Goal: Task Accomplishment & Management: Use online tool/utility

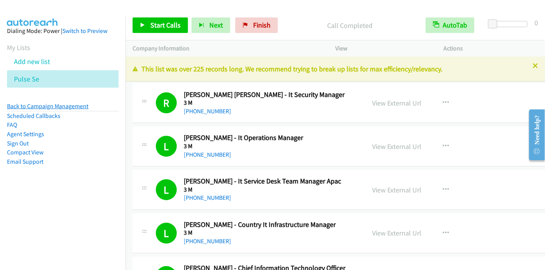
click at [59, 106] on link "Back to Campaign Management" at bounding box center [47, 105] width 81 height 7
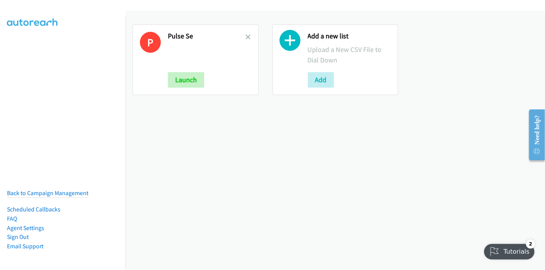
click at [289, 47] on icon at bounding box center [290, 42] width 21 height 21
click at [320, 82] on button "Add" at bounding box center [321, 80] width 26 height 16
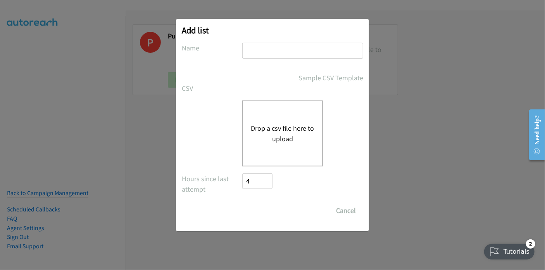
click at [275, 51] on input "text" at bounding box center [302, 51] width 121 height 16
type input "SE India"
click at [271, 127] on button "Drop a csv file here to upload" at bounding box center [283, 133] width 64 height 21
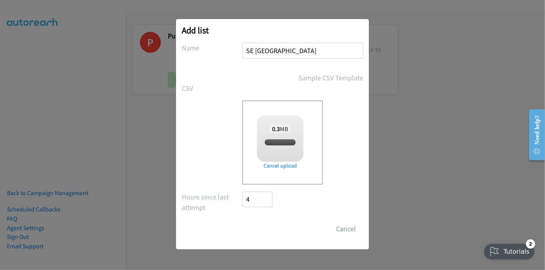
checkbox input "true"
click at [274, 228] on input "Save List" at bounding box center [262, 229] width 41 height 16
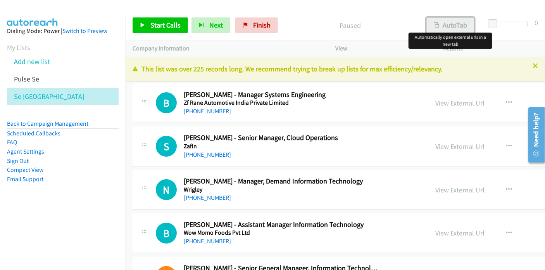
click at [451, 26] on button "AutoTab" at bounding box center [450, 25] width 48 height 16
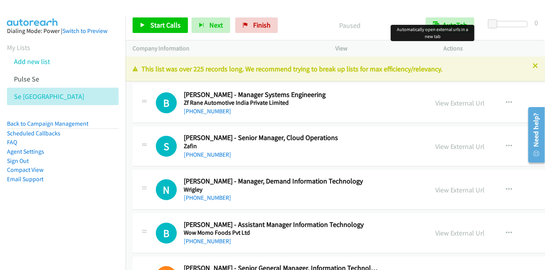
click at [295, 30] on p "Paused" at bounding box center [349, 25] width 123 height 10
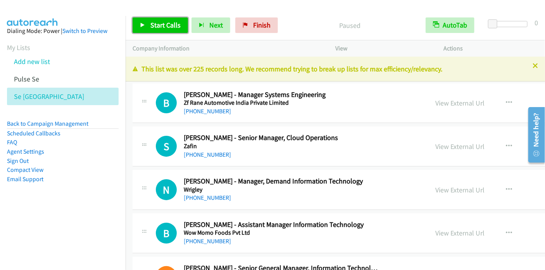
click at [164, 27] on span "Start Calls" at bounding box center [165, 25] width 30 height 9
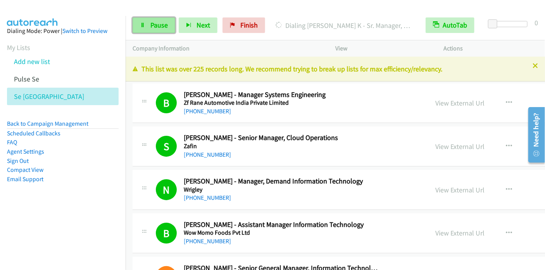
click at [161, 31] on link "Pause" at bounding box center [154, 25] width 43 height 16
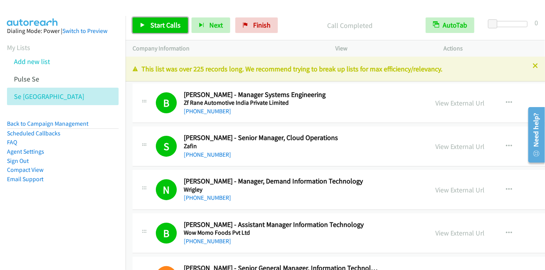
click at [155, 21] on span "Start Calls" at bounding box center [165, 25] width 30 height 9
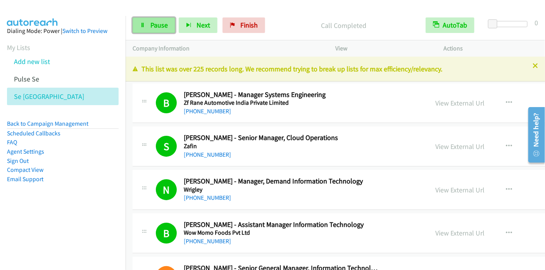
click at [161, 30] on link "Pause" at bounding box center [154, 25] width 43 height 16
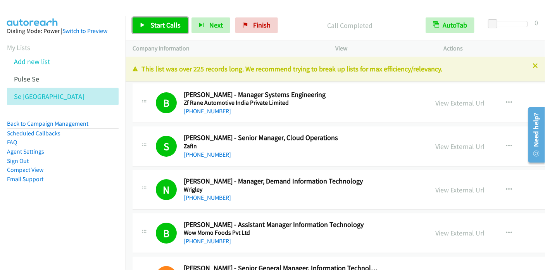
click at [163, 21] on span "Start Calls" at bounding box center [165, 25] width 30 height 9
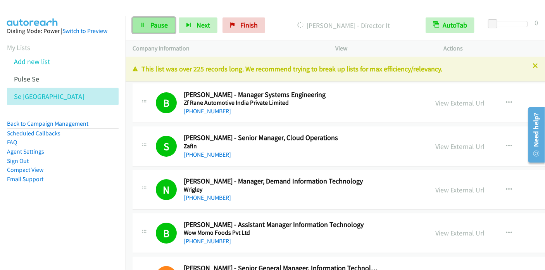
click at [151, 22] on span "Pause" at bounding box center [158, 25] width 17 height 9
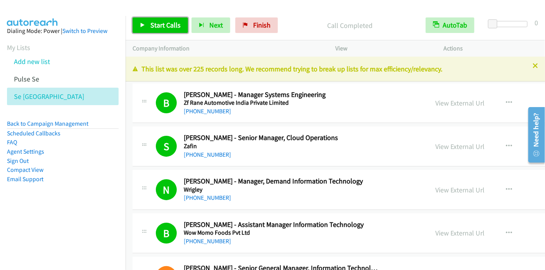
click at [163, 25] on span "Start Calls" at bounding box center [165, 25] width 30 height 9
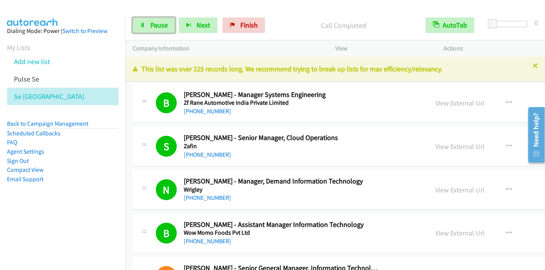
click at [139, 25] on link "Pause" at bounding box center [154, 25] width 43 height 16
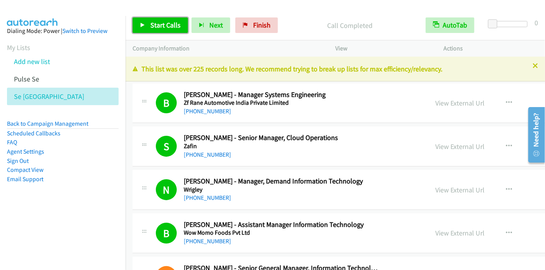
drag, startPoint x: 160, startPoint y: 31, endPoint x: 163, endPoint y: 23, distance: 8.4
click at [160, 31] on link "Start Calls" at bounding box center [160, 25] width 55 height 16
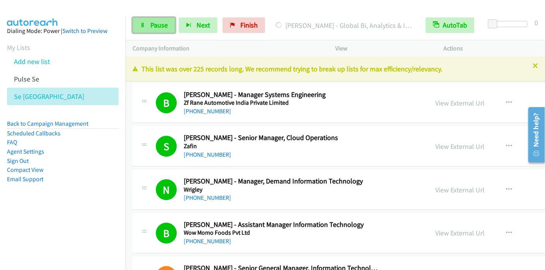
click at [152, 29] on link "Pause" at bounding box center [154, 25] width 43 height 16
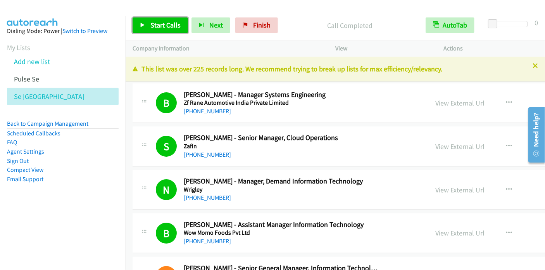
click at [171, 28] on span "Start Calls" at bounding box center [165, 25] width 30 height 9
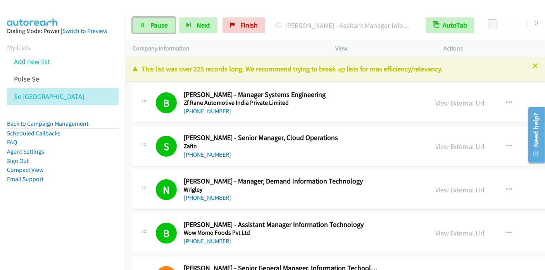
drag, startPoint x: 157, startPoint y: 28, endPoint x: 178, endPoint y: 2, distance: 33.3
click at [157, 28] on span "Pause" at bounding box center [158, 25] width 17 height 9
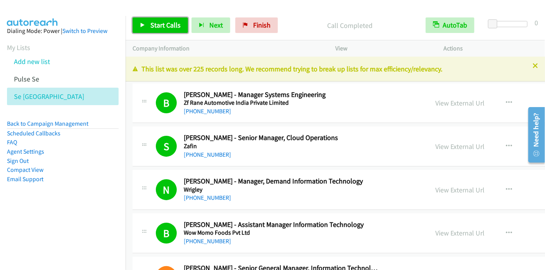
click at [150, 24] on span "Start Calls" at bounding box center [165, 25] width 30 height 9
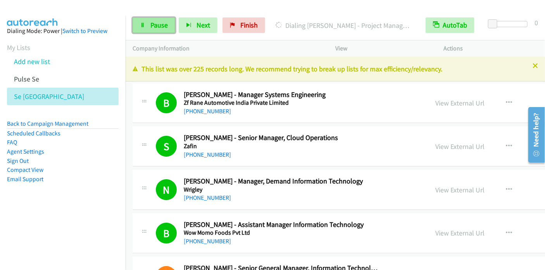
click at [155, 30] on link "Pause" at bounding box center [154, 25] width 43 height 16
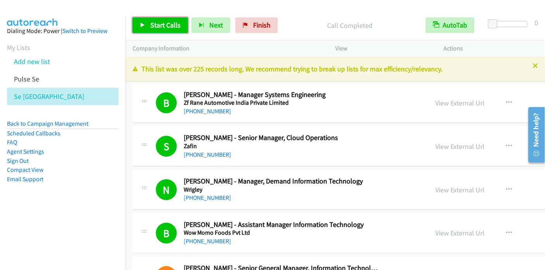
click at [164, 24] on span "Start Calls" at bounding box center [165, 25] width 30 height 9
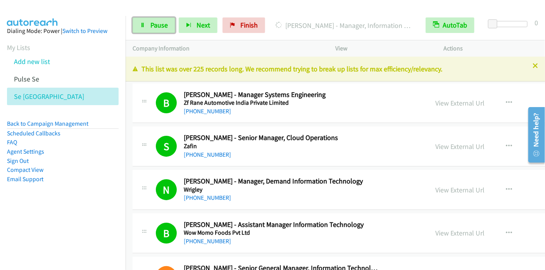
click at [167, 28] on span "Pause" at bounding box center [158, 25] width 17 height 9
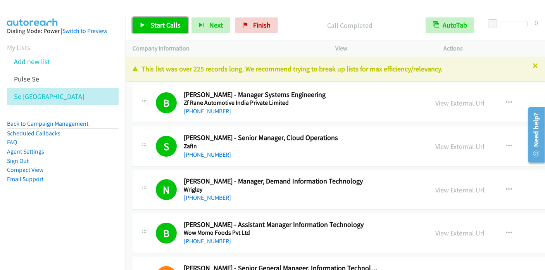
click at [154, 21] on span "Start Calls" at bounding box center [165, 25] width 30 height 9
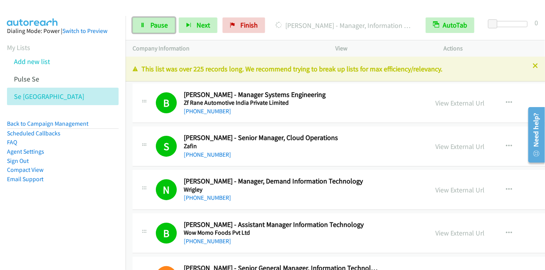
drag, startPoint x: 161, startPoint y: 26, endPoint x: 176, endPoint y: 3, distance: 27.2
click at [161, 26] on span "Pause" at bounding box center [158, 25] width 17 height 9
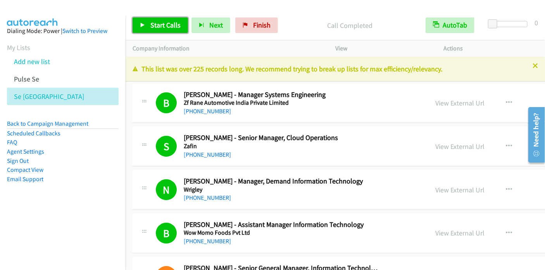
click at [177, 26] on span "Start Calls" at bounding box center [165, 25] width 30 height 9
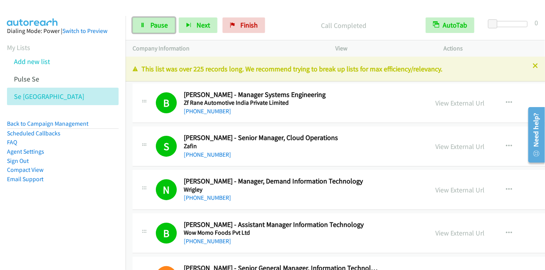
click at [152, 24] on span "Pause" at bounding box center [158, 25] width 17 height 9
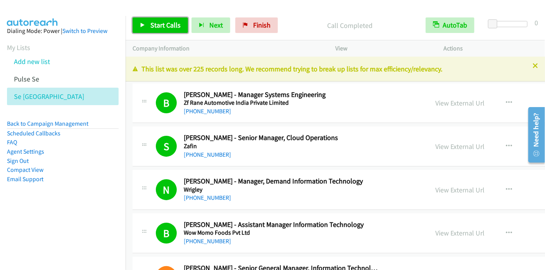
drag, startPoint x: 150, startPoint y: 28, endPoint x: 165, endPoint y: 17, distance: 18.7
click at [150, 28] on span "Start Calls" at bounding box center [165, 25] width 30 height 9
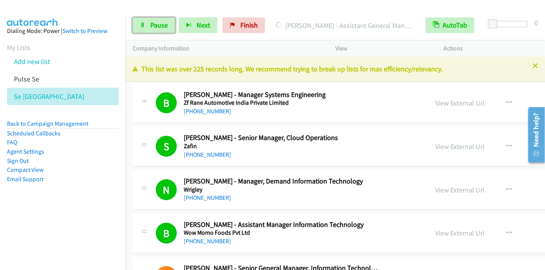
click at [144, 24] on icon at bounding box center [142, 25] width 5 height 5
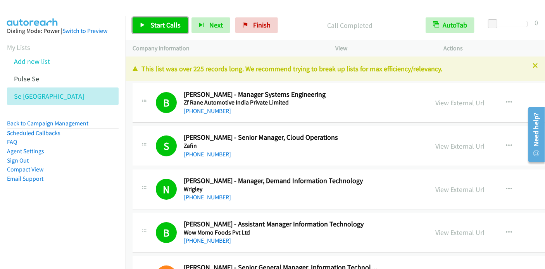
drag, startPoint x: 159, startPoint y: 28, endPoint x: 187, endPoint y: 18, distance: 29.2
click at [160, 28] on span "Start Calls" at bounding box center [165, 25] width 30 height 9
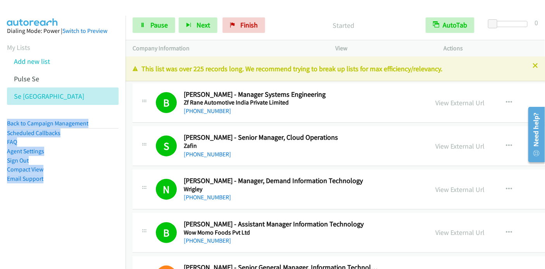
drag, startPoint x: 80, startPoint y: 225, endPoint x: 70, endPoint y: 251, distance: 27.7
click at [150, 26] on span "Pause" at bounding box center [158, 25] width 17 height 9
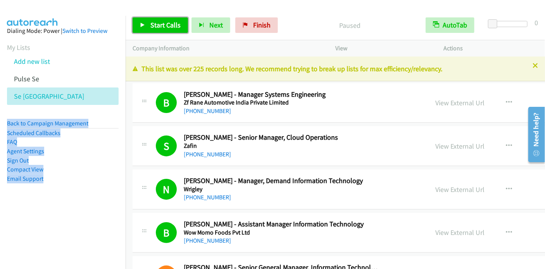
click at [150, 26] on span "Start Calls" at bounding box center [165, 25] width 30 height 9
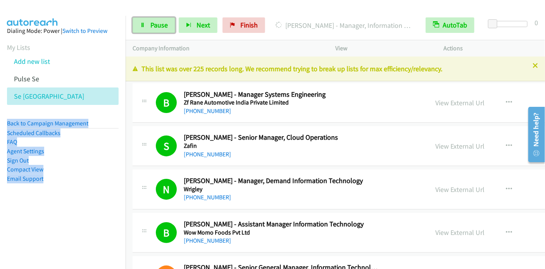
drag, startPoint x: 154, startPoint y: 28, endPoint x: 245, endPoint y: 83, distance: 106.2
click at [154, 28] on span "Pause" at bounding box center [158, 25] width 17 height 9
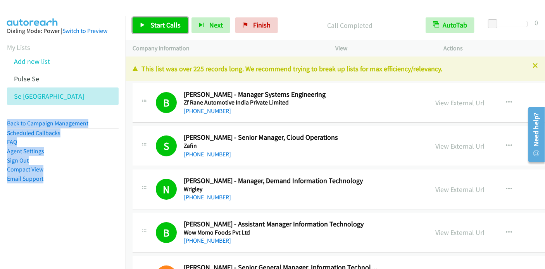
click at [151, 25] on span "Start Calls" at bounding box center [165, 25] width 30 height 9
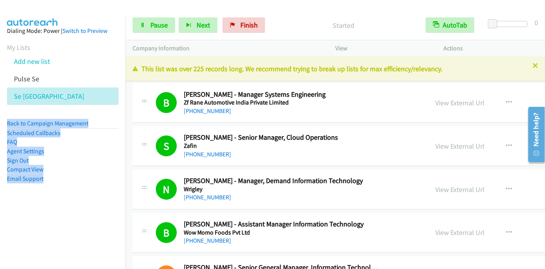
click at [90, 209] on aside "Dialing Mode: Power | Switch to Preview My Lists Add new list Pulse Se Se India…" at bounding box center [63, 117] width 126 height 203
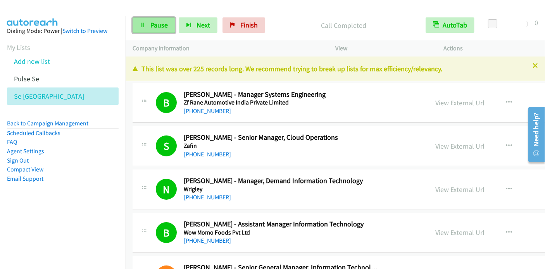
click at [162, 22] on span "Pause" at bounding box center [158, 25] width 17 height 9
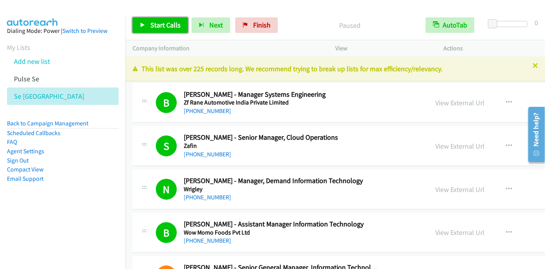
click at [147, 28] on link "Start Calls" at bounding box center [160, 25] width 55 height 16
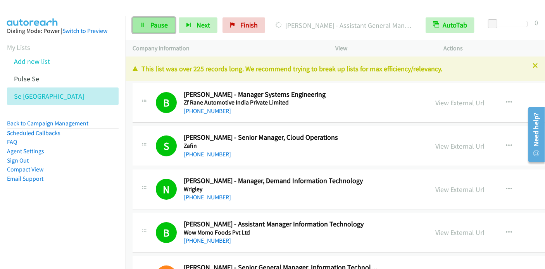
click at [153, 26] on span "Pause" at bounding box center [158, 25] width 17 height 9
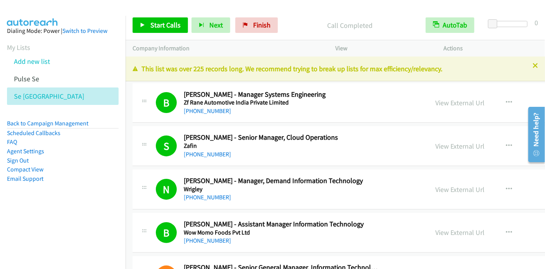
click at [158, 15] on div "Start Calls Pause Next Finish Call Completed AutoTab AutoTab 0" at bounding box center [335, 25] width 419 height 30
click at [160, 24] on span "Start Calls" at bounding box center [165, 25] width 30 height 9
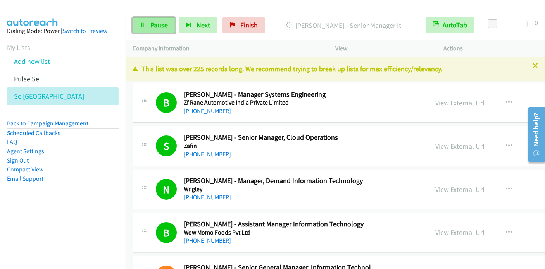
click at [150, 22] on span "Pause" at bounding box center [158, 25] width 17 height 9
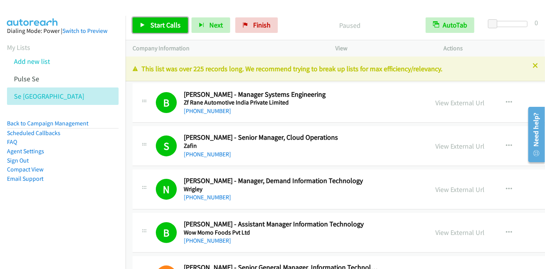
click at [155, 24] on span "Start Calls" at bounding box center [165, 25] width 30 height 9
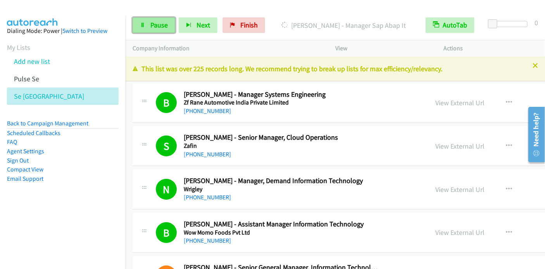
click at [154, 30] on link "Pause" at bounding box center [154, 25] width 43 height 16
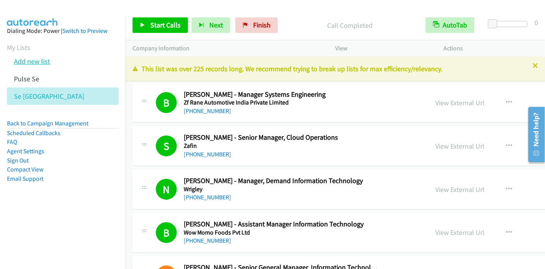
click at [29, 57] on link "Add new list" at bounding box center [32, 61] width 36 height 9
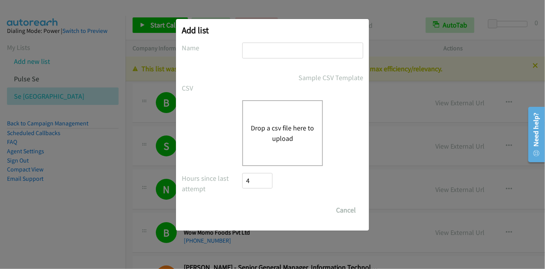
click at [252, 48] on input "text" at bounding box center [302, 51] width 121 height 16
type input "CA"
click at [289, 135] on button "Drop a csv file here to upload" at bounding box center [283, 133] width 64 height 21
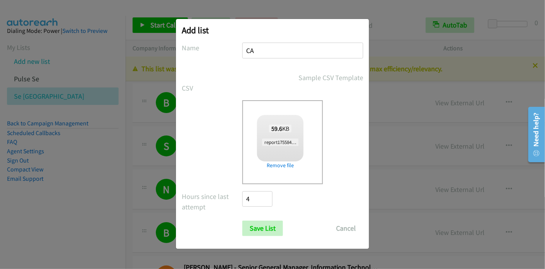
checkbox input "true"
click at [267, 229] on input "Save List" at bounding box center [262, 229] width 41 height 16
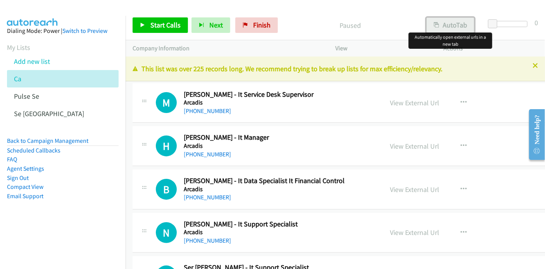
click at [462, 27] on button "AutoTab" at bounding box center [450, 25] width 48 height 16
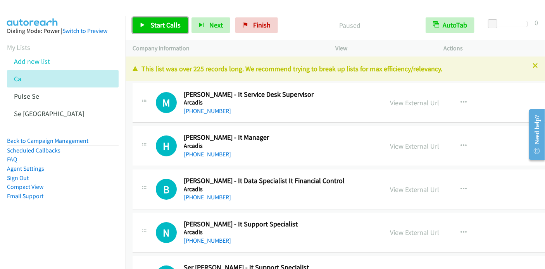
click at [165, 27] on span "Start Calls" at bounding box center [165, 25] width 30 height 9
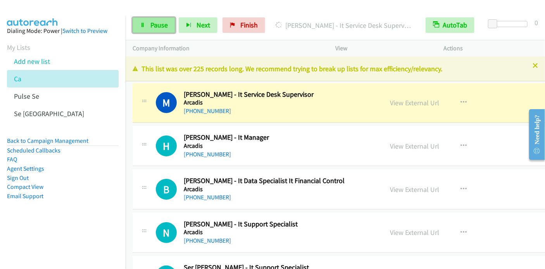
click at [147, 25] on link "Pause" at bounding box center [154, 25] width 43 height 16
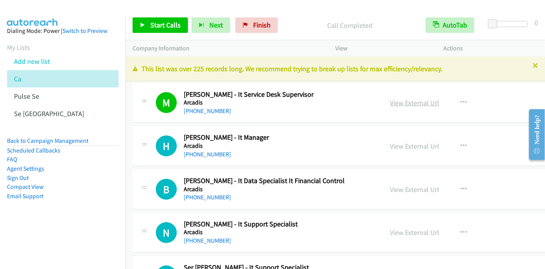
click at [418, 104] on link "View External Url" at bounding box center [414, 102] width 49 height 9
click at [150, 26] on span "Start Calls" at bounding box center [165, 25] width 30 height 9
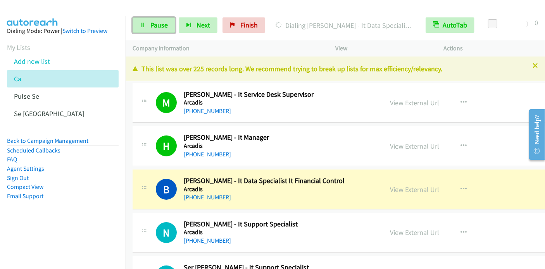
drag, startPoint x: 145, startPoint y: 26, endPoint x: 167, endPoint y: 4, distance: 31.0
click at [145, 26] on link "Pause" at bounding box center [154, 25] width 43 height 16
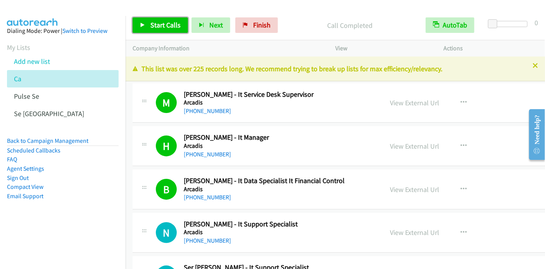
click at [162, 26] on span "Start Calls" at bounding box center [165, 25] width 30 height 9
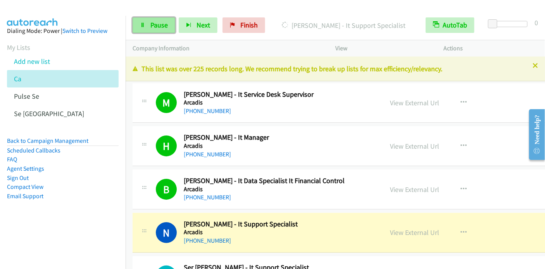
click at [140, 26] on icon at bounding box center [142, 25] width 5 height 5
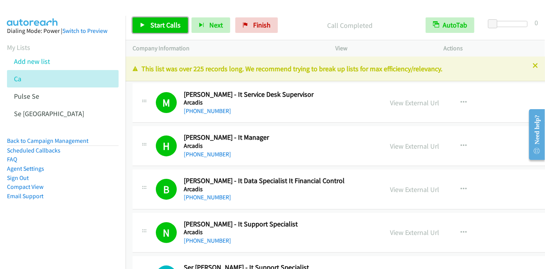
click at [152, 26] on span "Start Calls" at bounding box center [165, 25] width 30 height 9
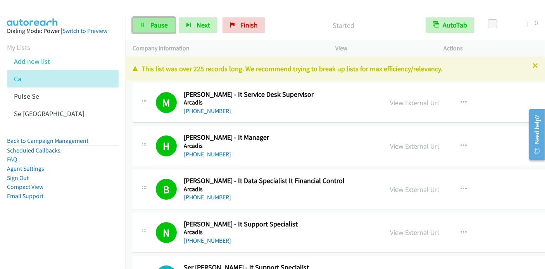
click at [143, 27] on icon at bounding box center [142, 25] width 5 height 5
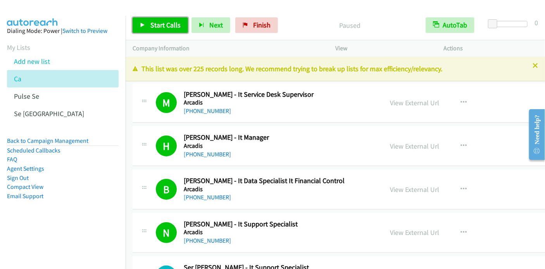
click at [143, 27] on icon at bounding box center [142, 25] width 5 height 5
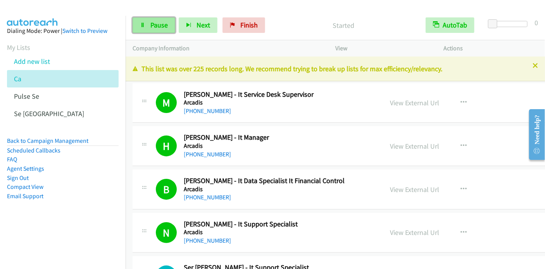
click at [142, 26] on icon at bounding box center [142, 25] width 5 height 5
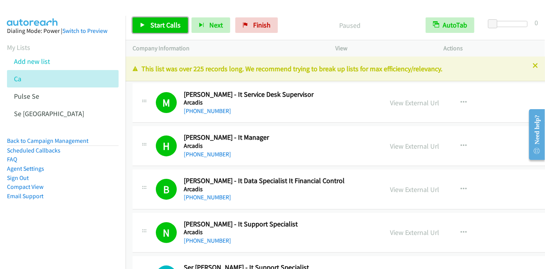
click at [142, 26] on icon at bounding box center [142, 25] width 5 height 5
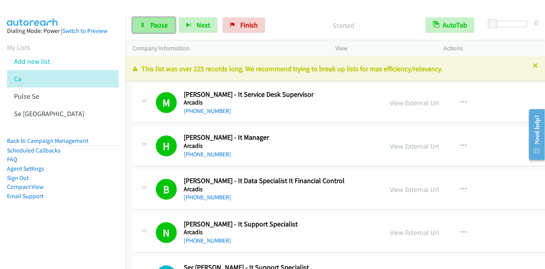
click at [152, 23] on span "Pause" at bounding box center [158, 25] width 17 height 9
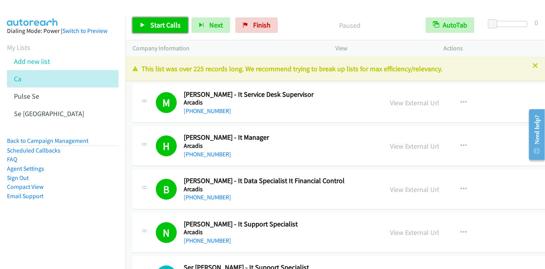
click at [152, 23] on span "Start Calls" at bounding box center [165, 25] width 30 height 9
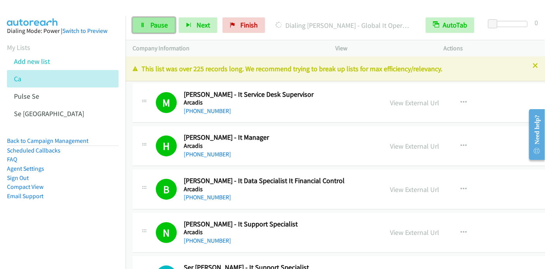
click at [140, 20] on link "Pause" at bounding box center [154, 25] width 43 height 16
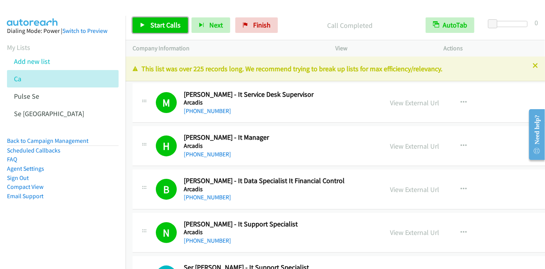
click at [154, 18] on link "Start Calls" at bounding box center [160, 25] width 55 height 16
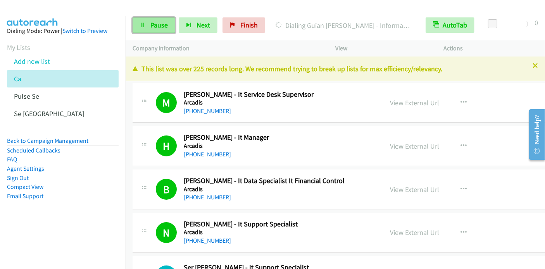
click at [143, 22] on link "Pause" at bounding box center [154, 25] width 43 height 16
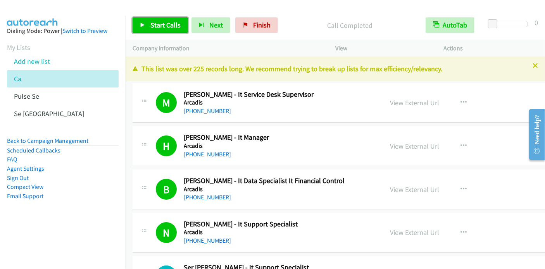
click at [163, 28] on span "Start Calls" at bounding box center [165, 25] width 30 height 9
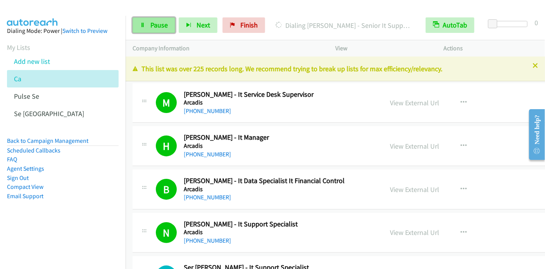
click at [157, 31] on link "Pause" at bounding box center [154, 25] width 43 height 16
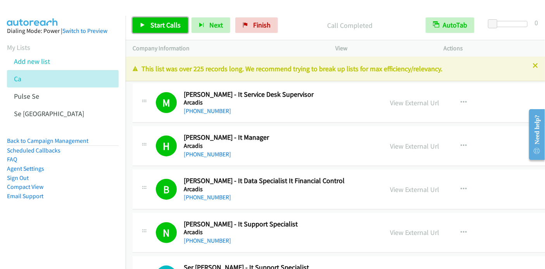
click at [156, 26] on span "Start Calls" at bounding box center [165, 25] width 30 height 9
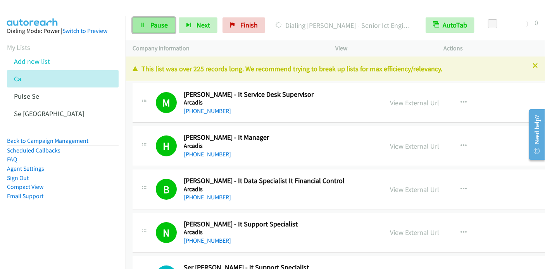
click at [143, 22] on link "Pause" at bounding box center [154, 25] width 43 height 16
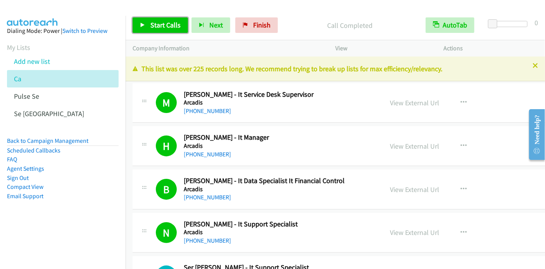
click at [150, 22] on span "Start Calls" at bounding box center [165, 25] width 30 height 9
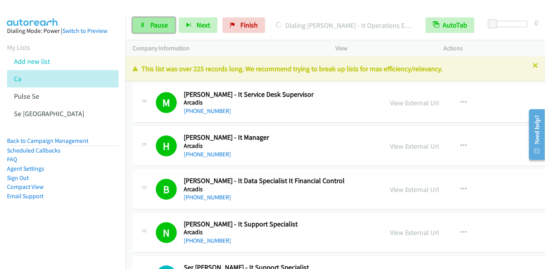
click at [153, 21] on span "Pause" at bounding box center [158, 25] width 17 height 9
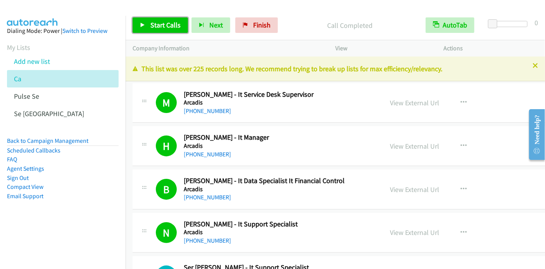
click at [149, 27] on link "Start Calls" at bounding box center [160, 25] width 55 height 16
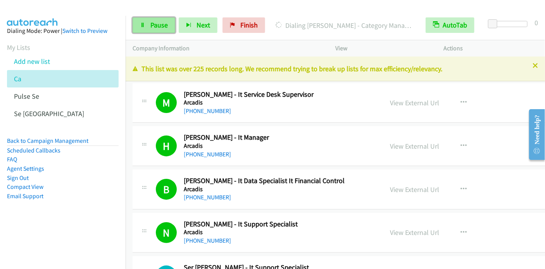
click at [153, 28] on span "Pause" at bounding box center [158, 25] width 17 height 9
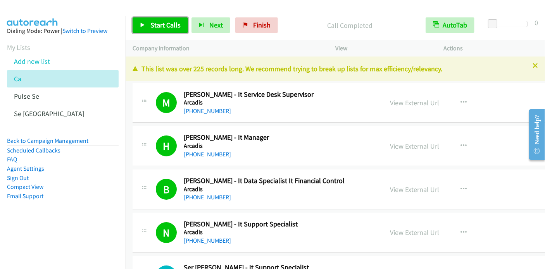
click at [171, 26] on span "Start Calls" at bounding box center [165, 25] width 30 height 9
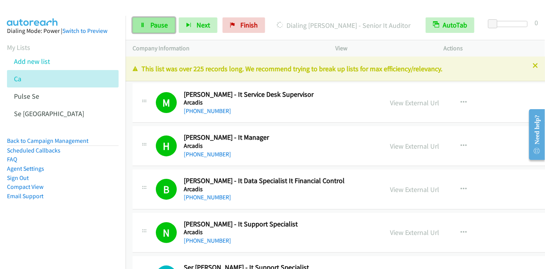
click at [153, 24] on span "Pause" at bounding box center [158, 25] width 17 height 9
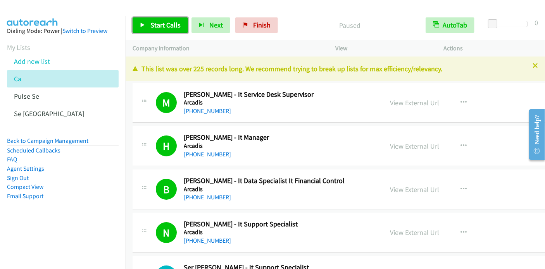
click at [153, 24] on span "Start Calls" at bounding box center [165, 25] width 30 height 9
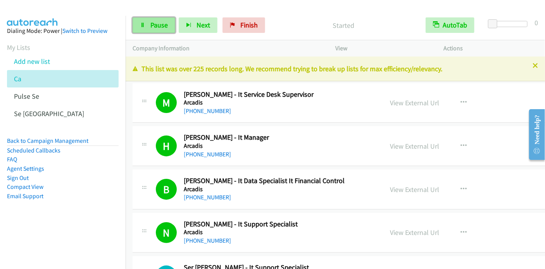
click at [151, 24] on span "Pause" at bounding box center [158, 25] width 17 height 9
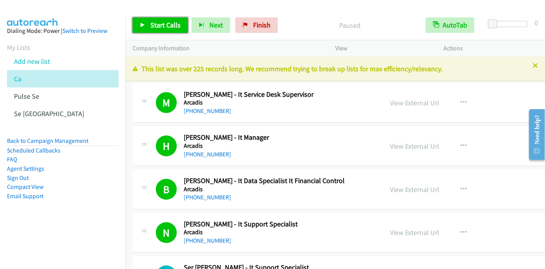
click at [151, 24] on span "Start Calls" at bounding box center [165, 25] width 30 height 9
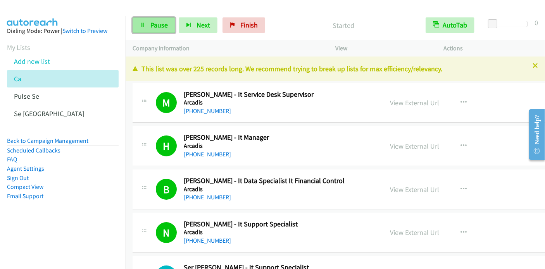
click at [150, 26] on span "Pause" at bounding box center [158, 25] width 17 height 9
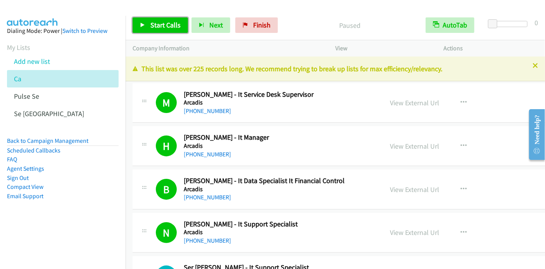
click at [150, 26] on span "Start Calls" at bounding box center [165, 25] width 30 height 9
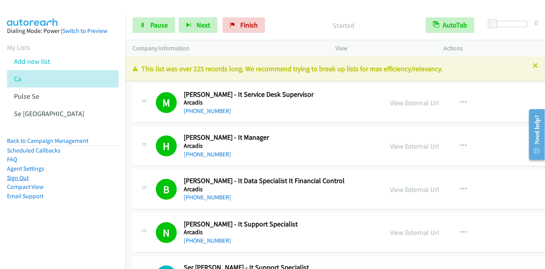
click at [26, 180] on link "Sign Out" at bounding box center [18, 177] width 22 height 7
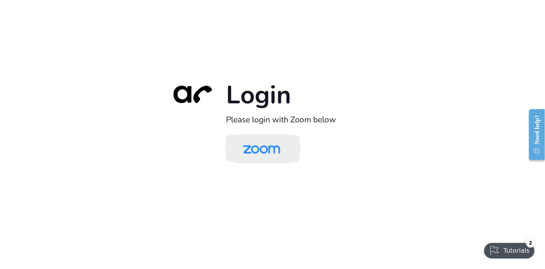
click at [255, 145] on img at bounding box center [262, 149] width 54 height 25
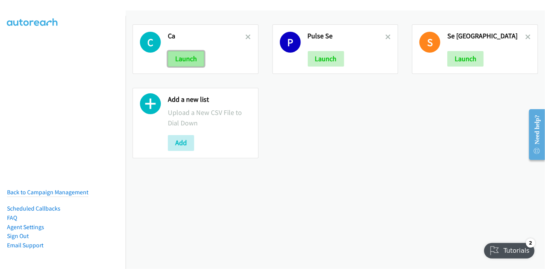
click at [180, 59] on button "Launch" at bounding box center [186, 59] width 36 height 16
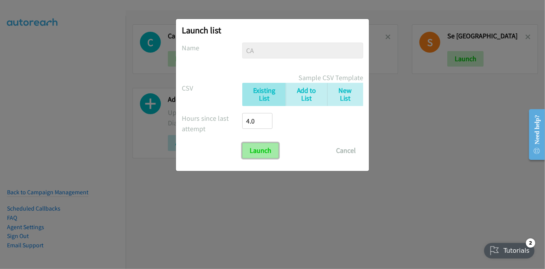
click at [273, 152] on input "Launch" at bounding box center [260, 151] width 36 height 16
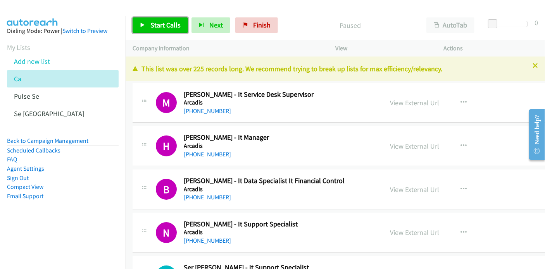
click at [164, 24] on span "Start Calls" at bounding box center [165, 25] width 30 height 9
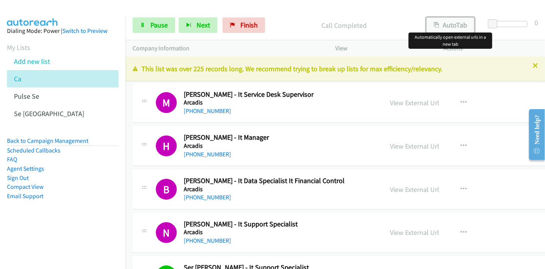
click at [453, 22] on button "AutoTab" at bounding box center [450, 25] width 48 height 16
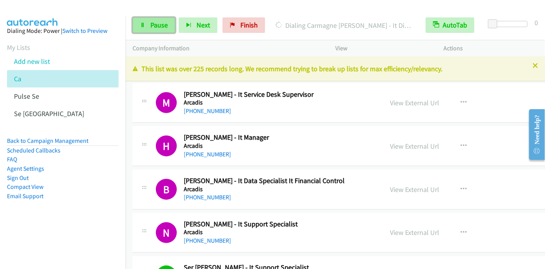
click at [156, 23] on span "Pause" at bounding box center [158, 25] width 17 height 9
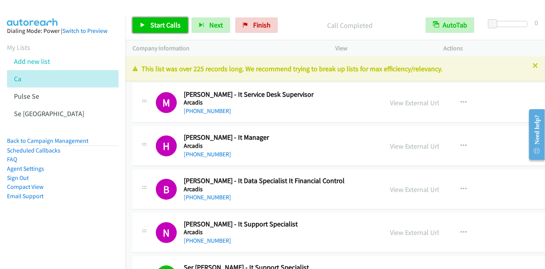
click at [164, 24] on span "Start Calls" at bounding box center [165, 25] width 30 height 9
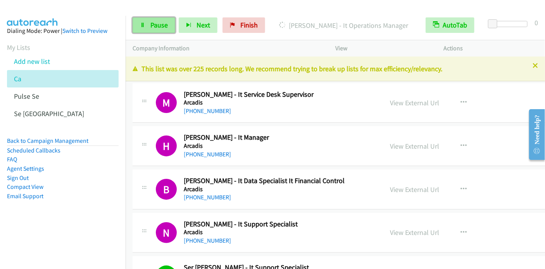
click at [145, 24] on link "Pause" at bounding box center [154, 25] width 43 height 16
